Goal: Information Seeking & Learning: Check status

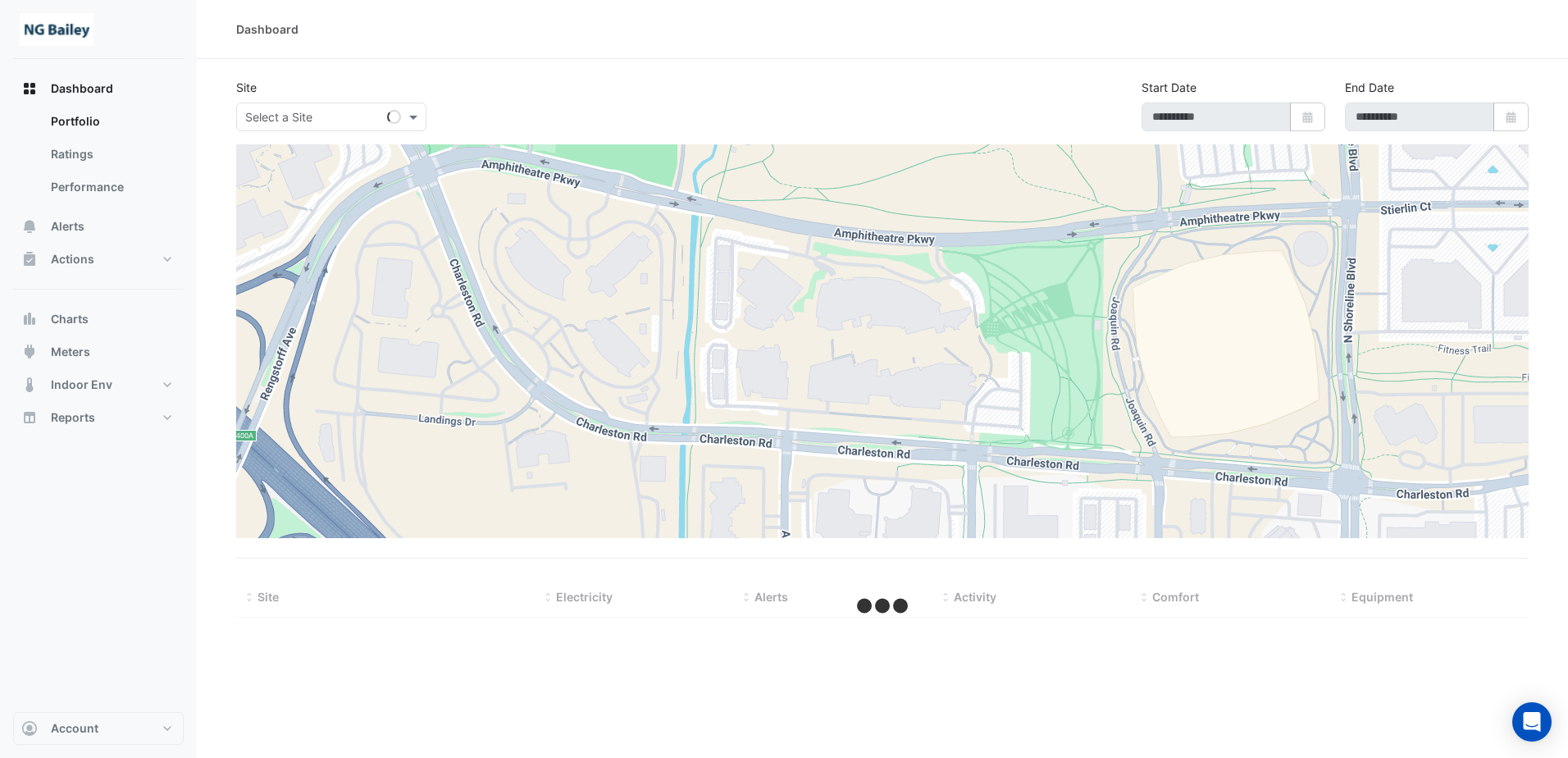
type input "**********"
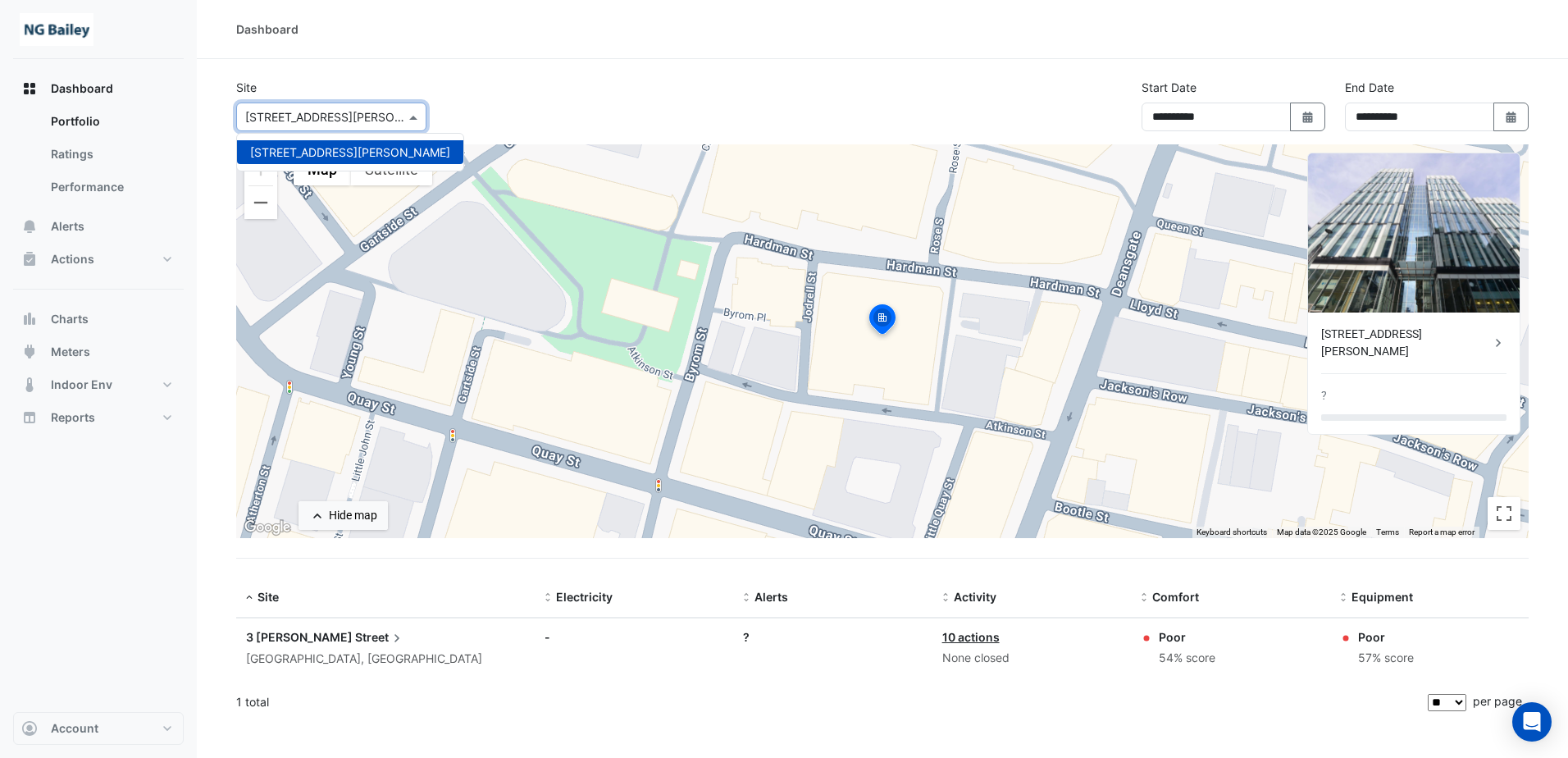
click at [364, 113] on input "text" at bounding box center [314, 118] width 139 height 17
click at [322, 148] on span "3 Hardman Street" at bounding box center [350, 152] width 200 height 14
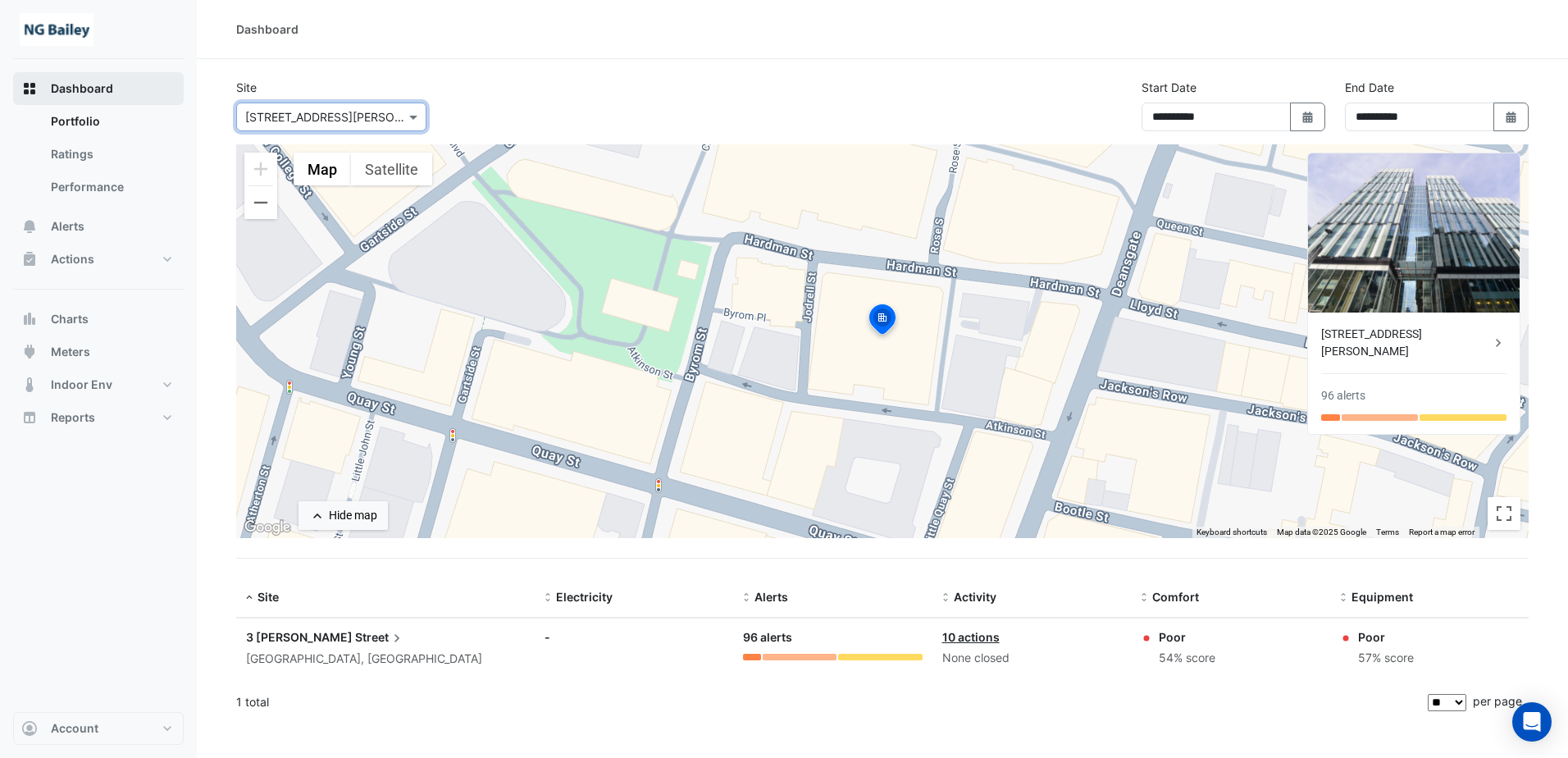
click at [100, 95] on span "Dashboard" at bounding box center [82, 88] width 62 height 16
click at [100, 178] on link "Performance" at bounding box center [110, 187] width 146 height 32
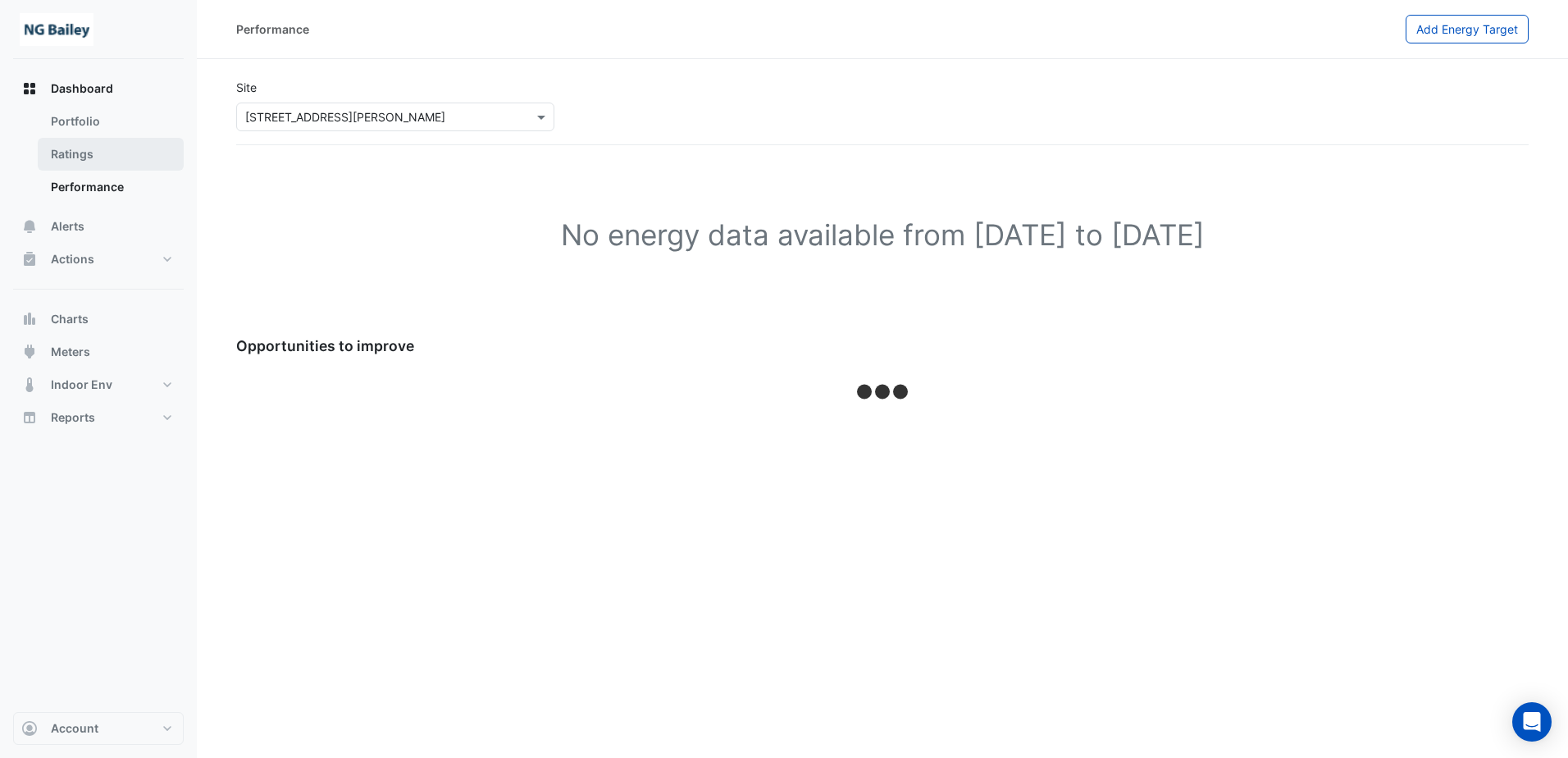
click at [123, 145] on link "Ratings" at bounding box center [110, 154] width 146 height 32
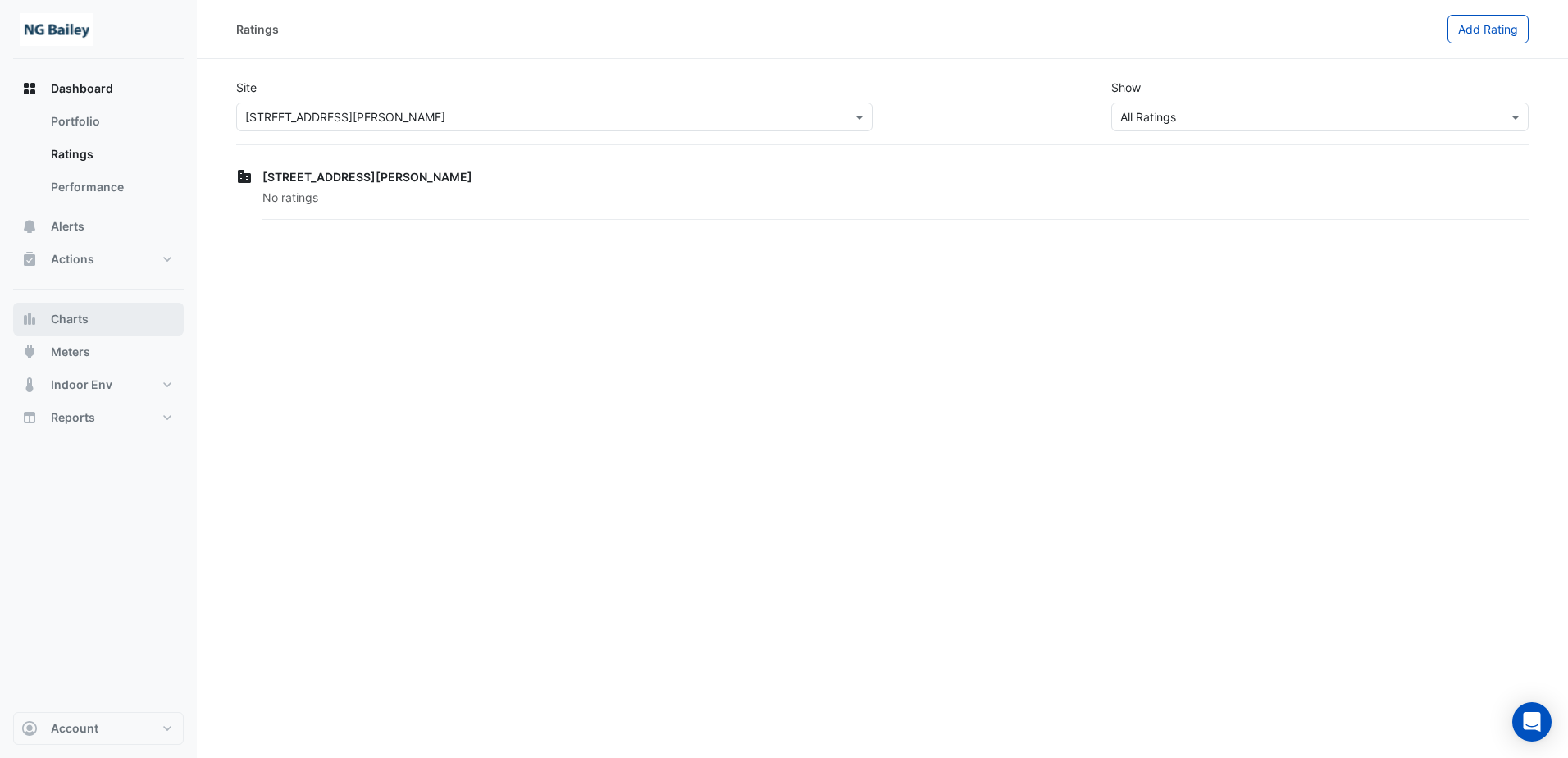
click at [118, 331] on button "Charts" at bounding box center [98, 319] width 171 height 32
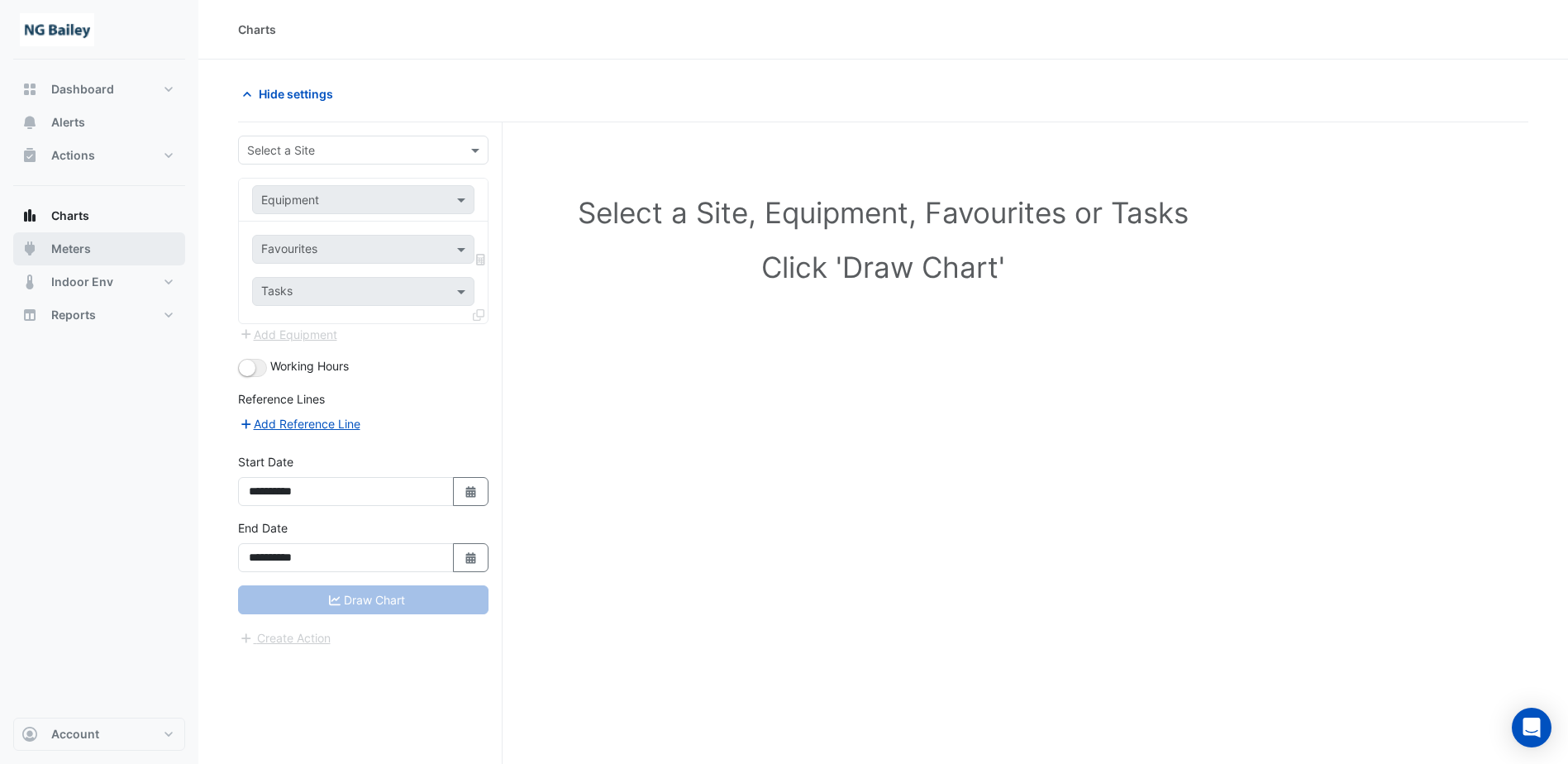
click at [117, 240] on button "Meters" at bounding box center [99, 249] width 172 height 33
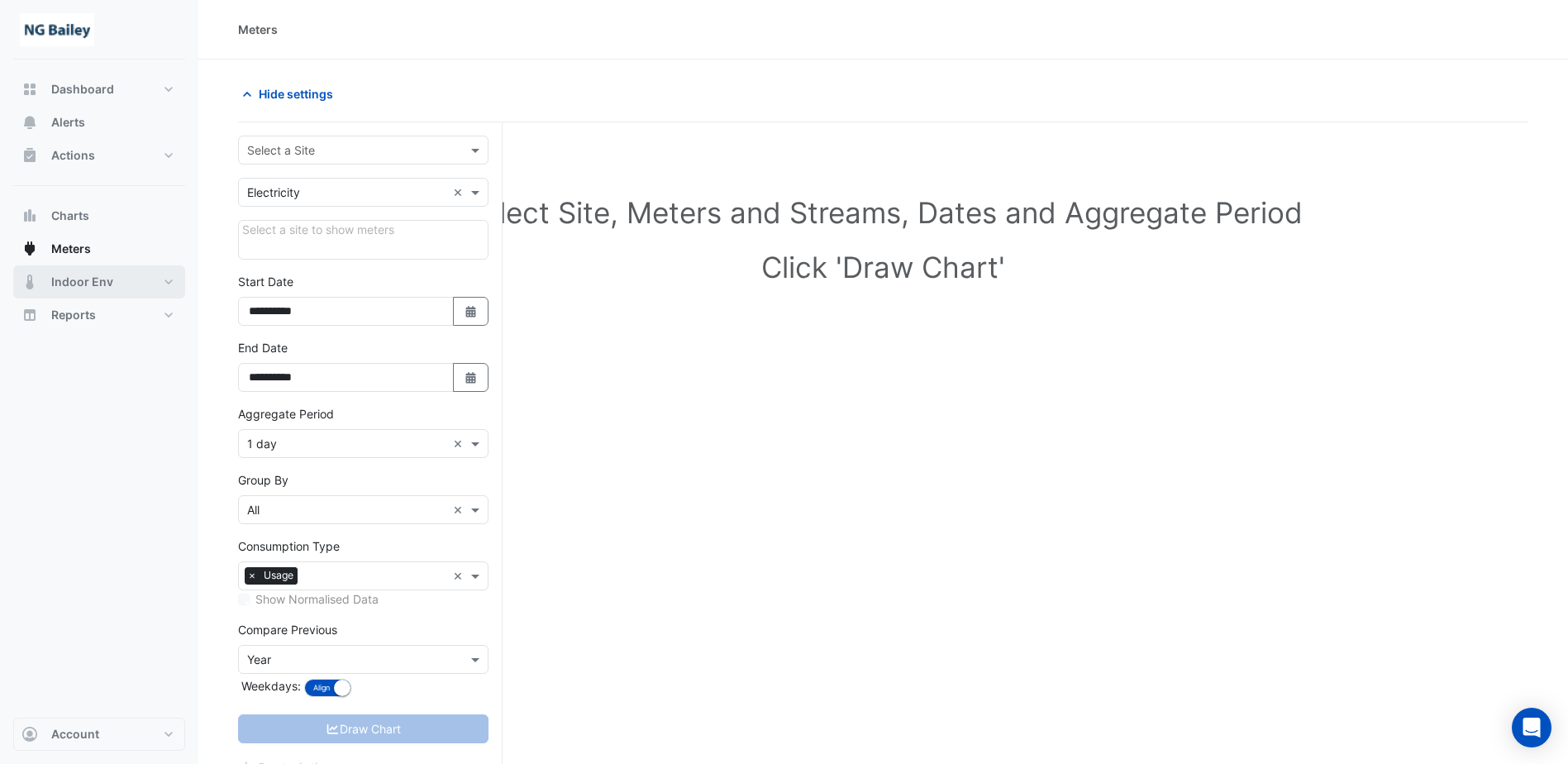
click at [114, 268] on button "Indoor Env" at bounding box center [99, 282] width 172 height 33
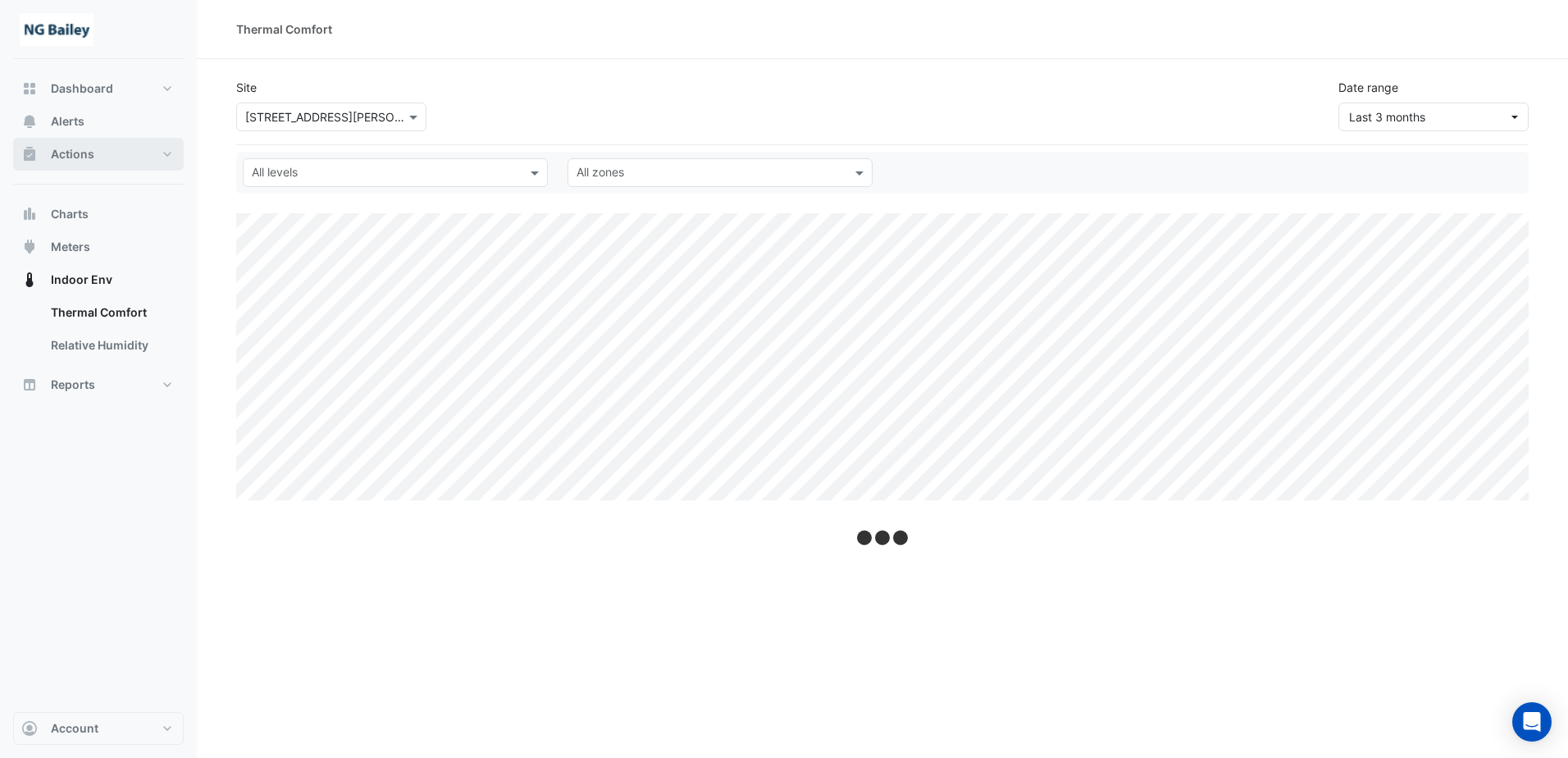
click at [102, 146] on button "Actions" at bounding box center [98, 154] width 171 height 32
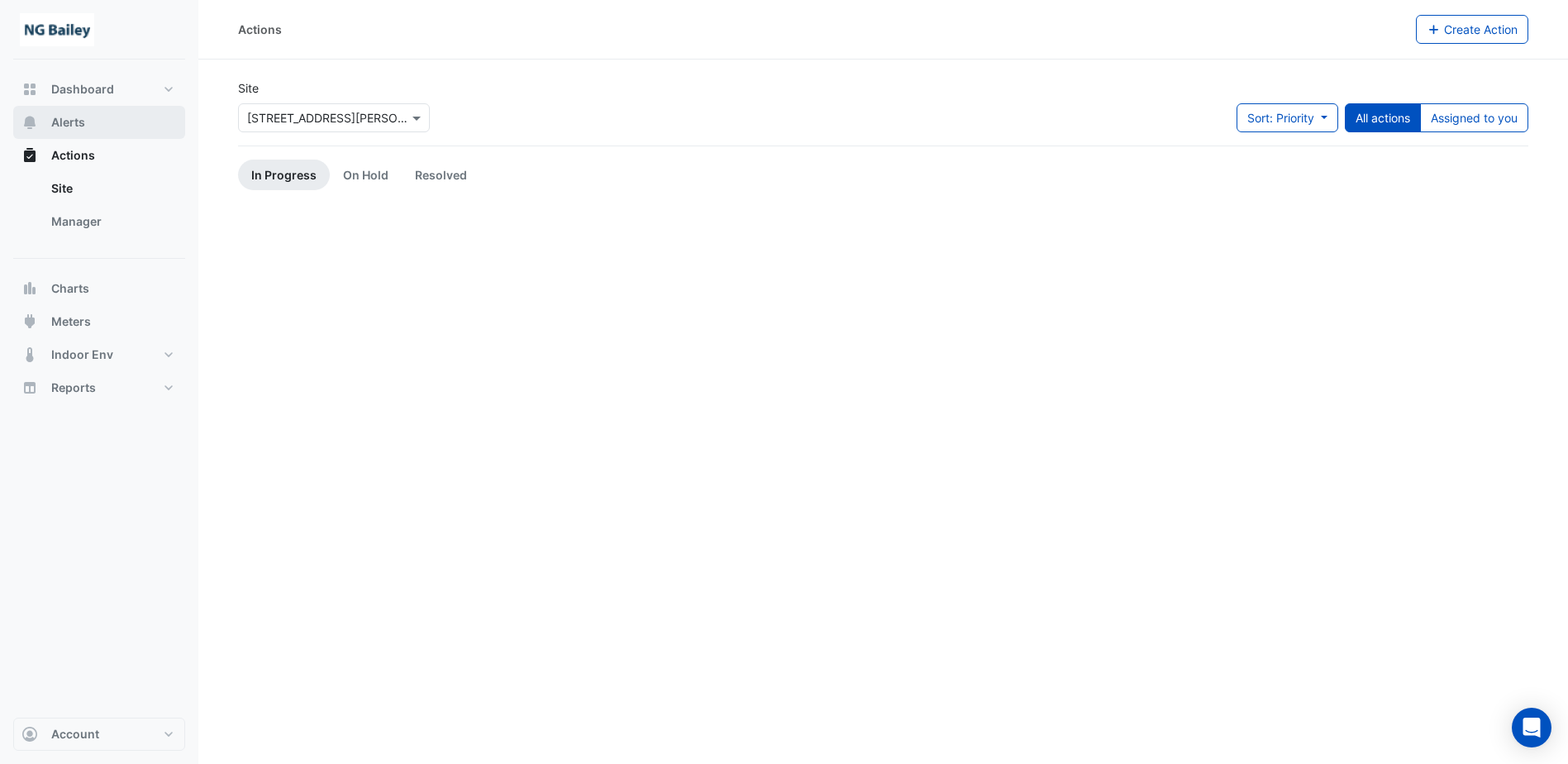
click at [107, 116] on button "Alerts" at bounding box center [99, 122] width 172 height 33
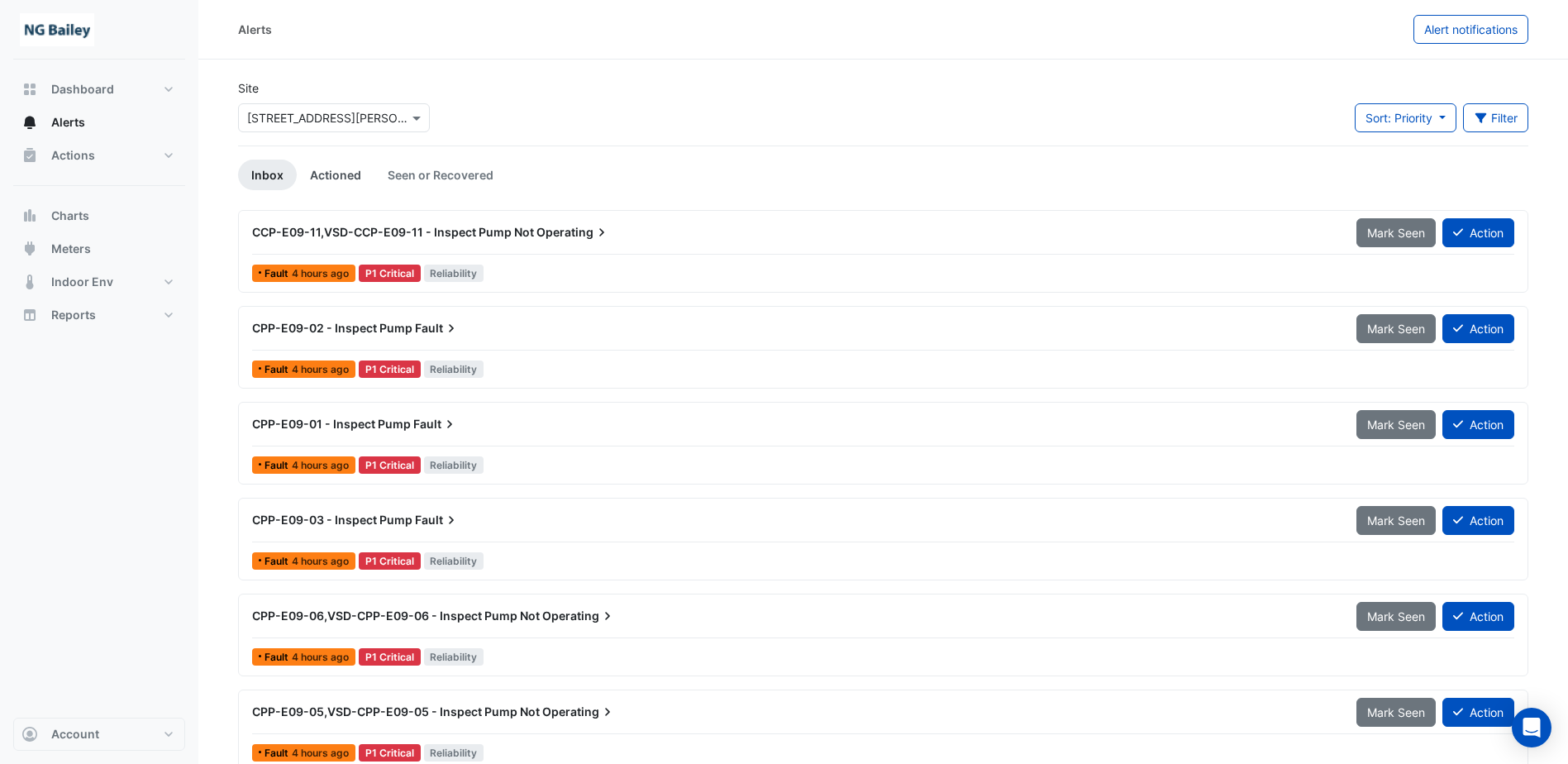
click at [359, 176] on link "Actioned" at bounding box center [335, 175] width 77 height 31
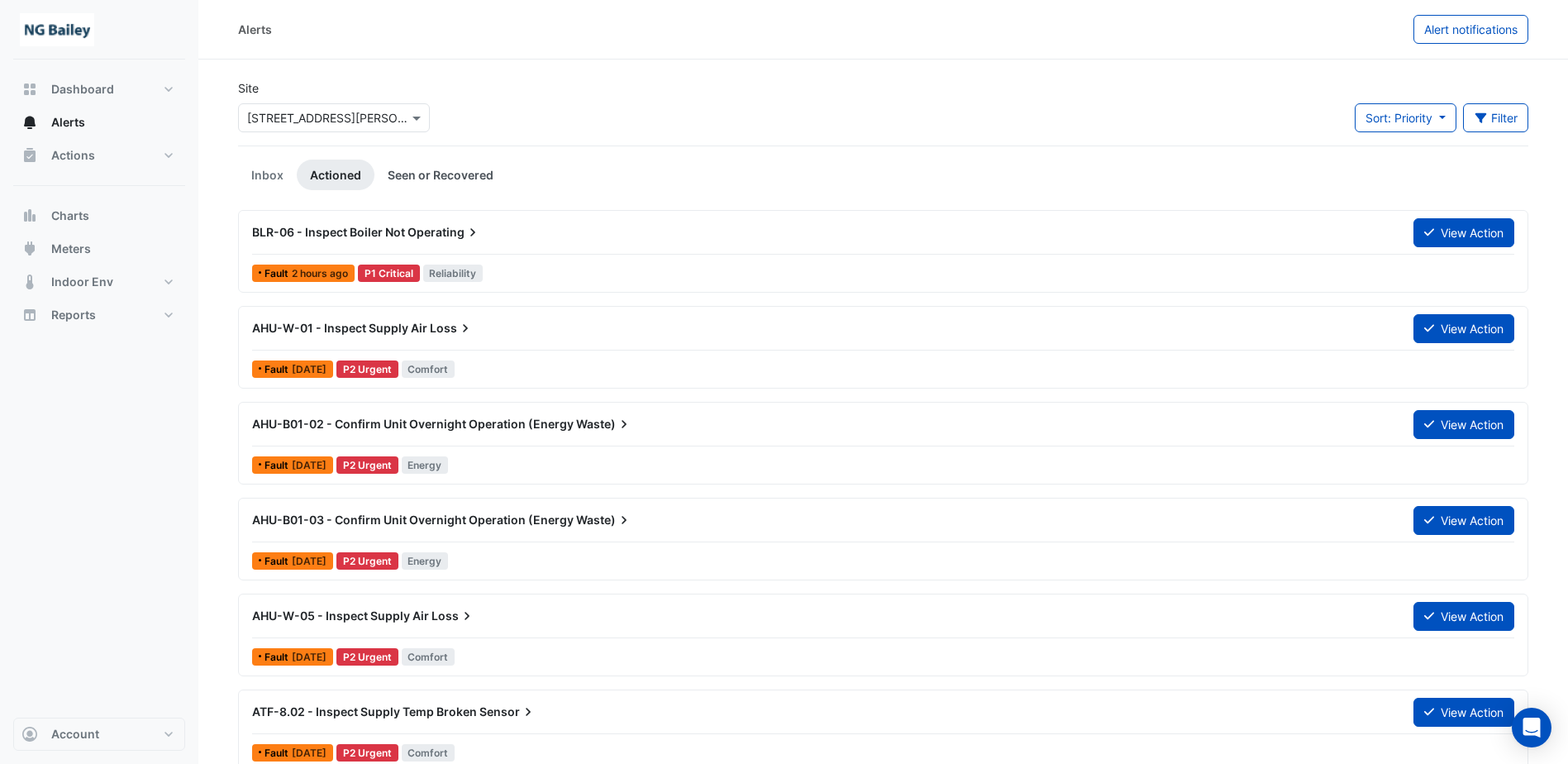
click at [408, 176] on link "Seen or Recovered" at bounding box center [440, 175] width 132 height 31
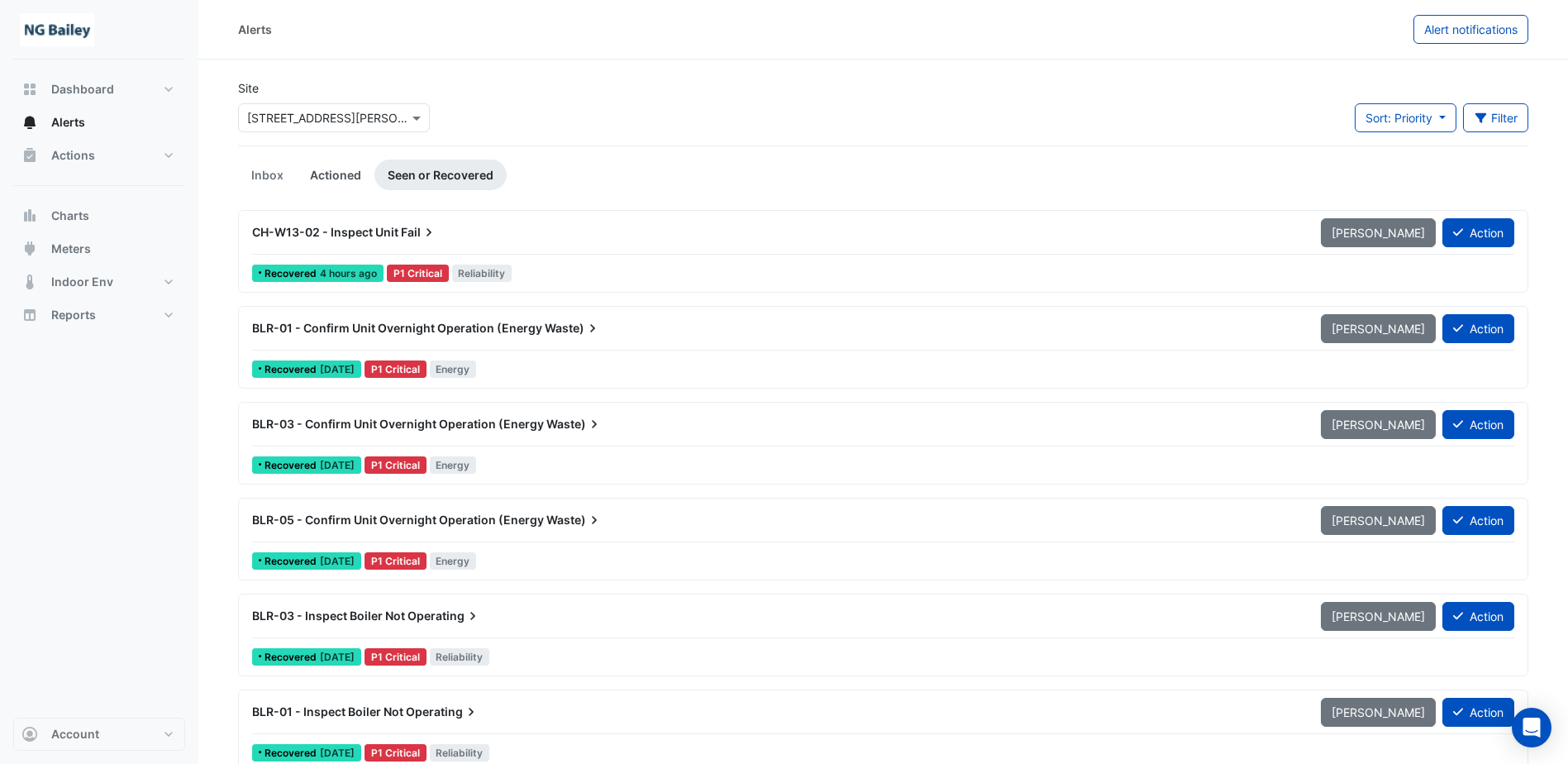
click at [341, 175] on link "Actioned" at bounding box center [335, 175] width 77 height 31
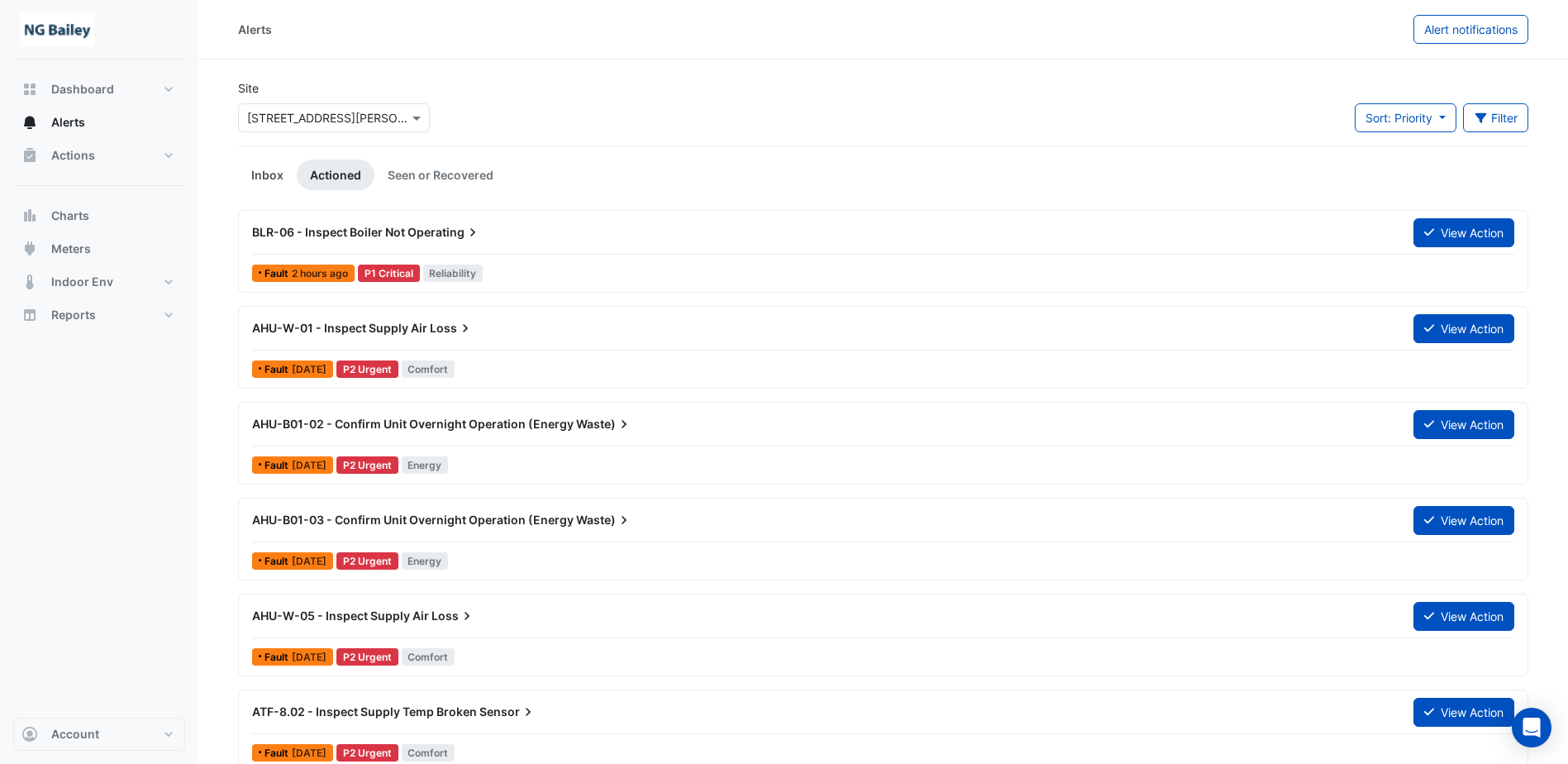
click at [265, 175] on link "Inbox" at bounding box center [267, 175] width 58 height 31
